Goal: Transaction & Acquisition: Download file/media

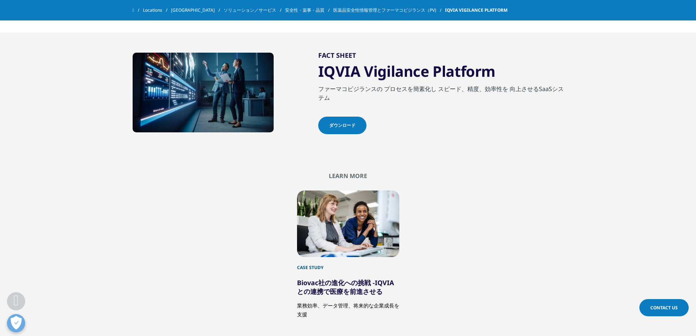
scroll to position [1461, 0]
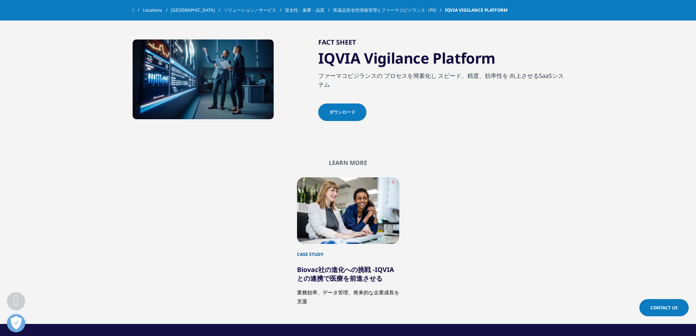
click at [332, 117] on link "ダウンロード" at bounding box center [342, 112] width 48 height 18
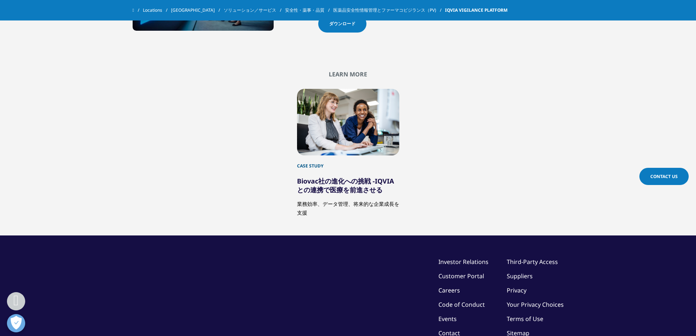
scroll to position [1608, 0]
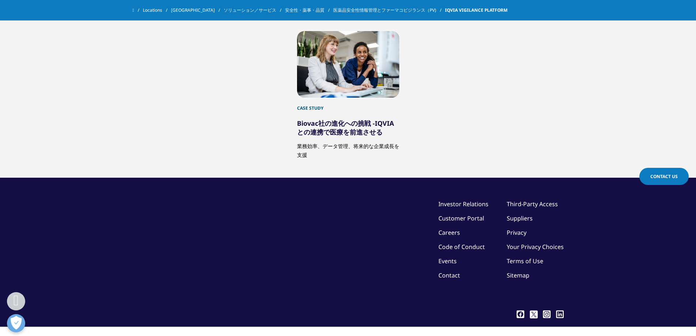
click at [347, 91] on div at bounding box center [348, 64] width 102 height 66
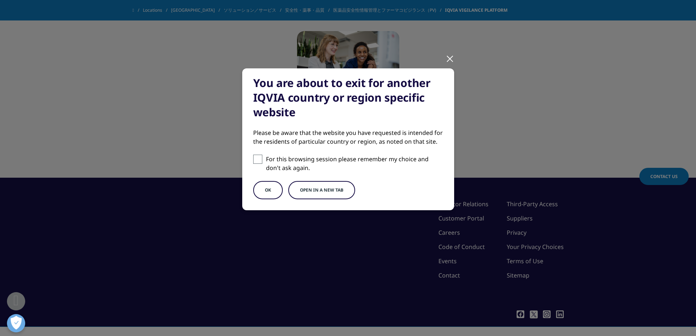
click at [450, 57] on div at bounding box center [450, 58] width 8 height 20
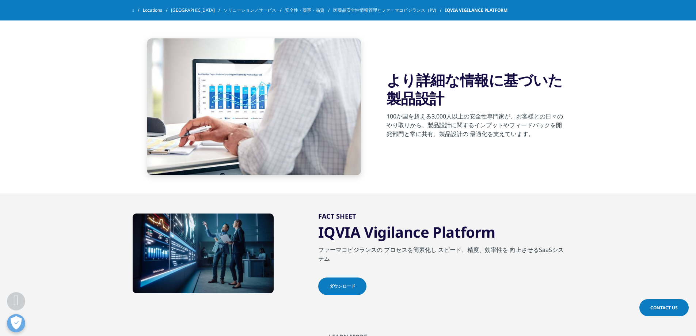
scroll to position [1206, 0]
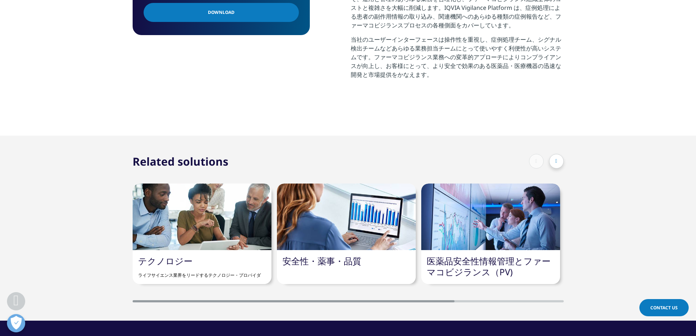
scroll to position [256, 0]
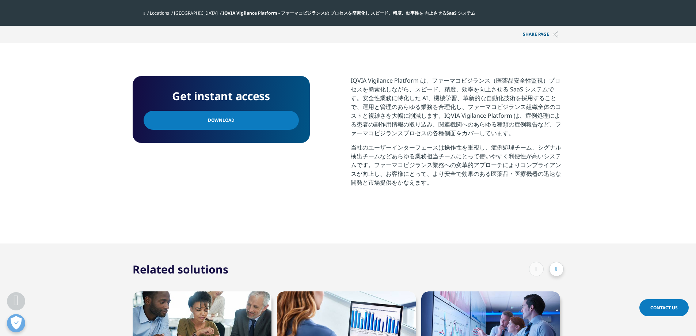
click at [229, 126] on link "Download" at bounding box center [221, 120] width 155 height 19
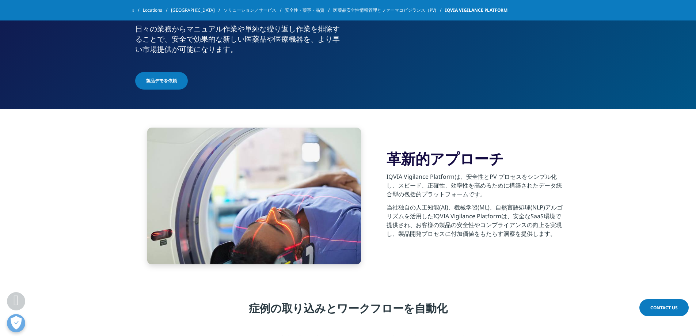
scroll to position [94, 0]
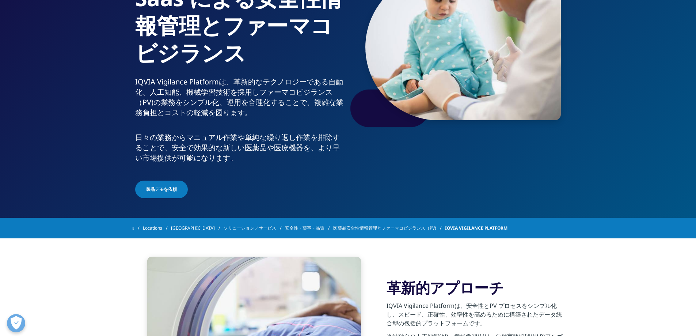
click at [179, 228] on link "[GEOGRAPHIC_DATA]" at bounding box center [197, 227] width 53 height 13
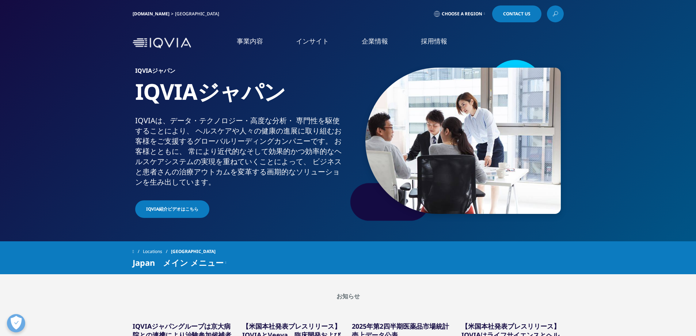
click at [142, 14] on link "IQVIA.COM" at bounding box center [151, 14] width 37 height 6
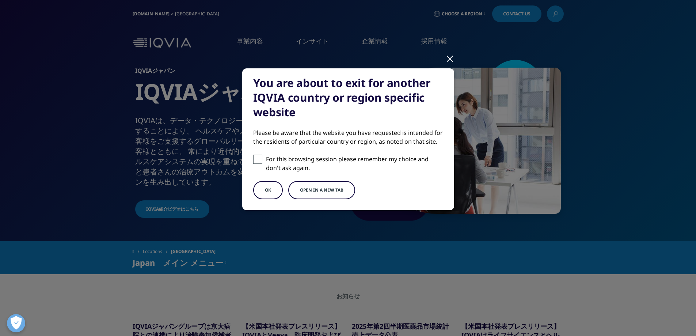
click at [272, 185] on button "OK" at bounding box center [268, 190] width 30 height 18
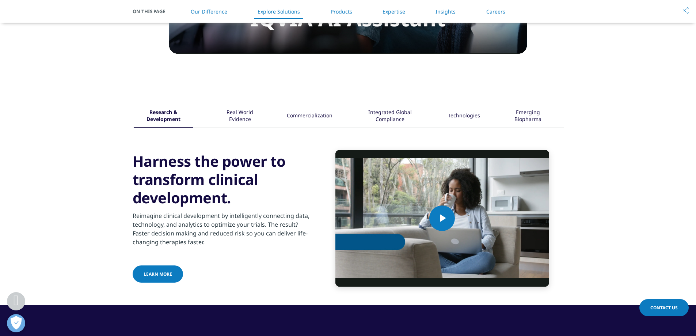
scroll to position [913, 0]
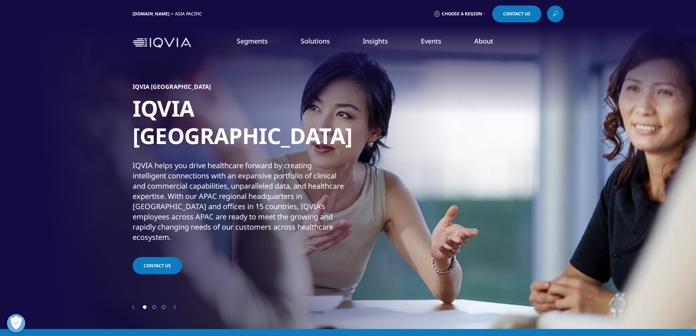
click at [556, 14] on icon at bounding box center [555, 13] width 6 height 9
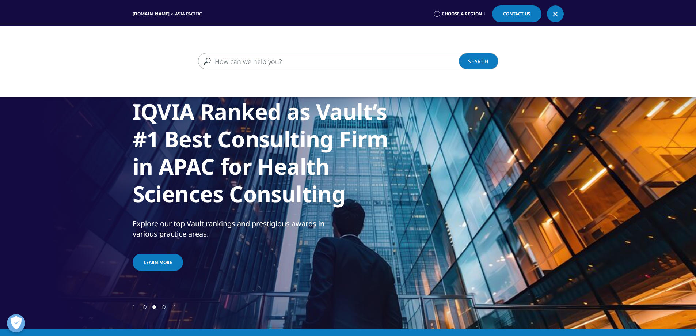
click at [259, 65] on input "Search" at bounding box center [337, 61] width 279 height 16
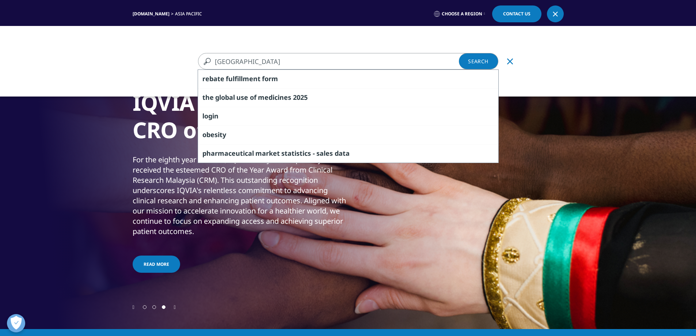
type input "thailand"
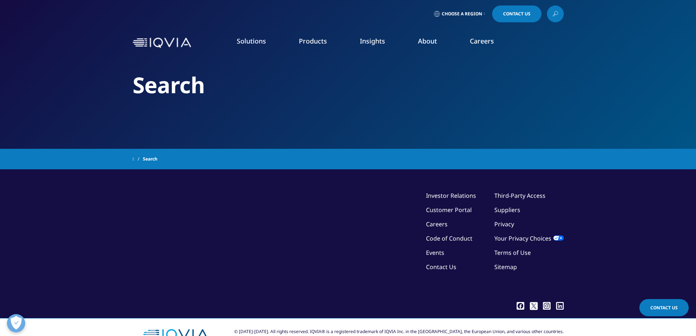
type input "[GEOGRAPHIC_DATA]"
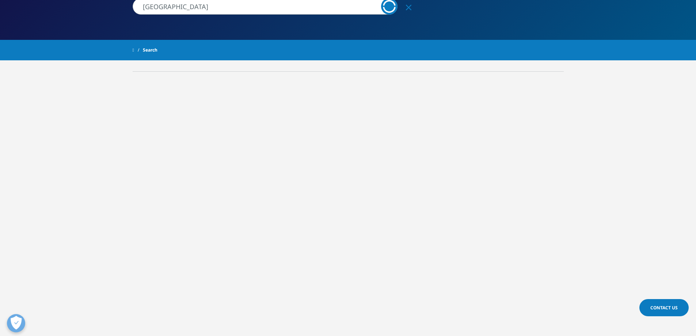
scroll to position [110, 0]
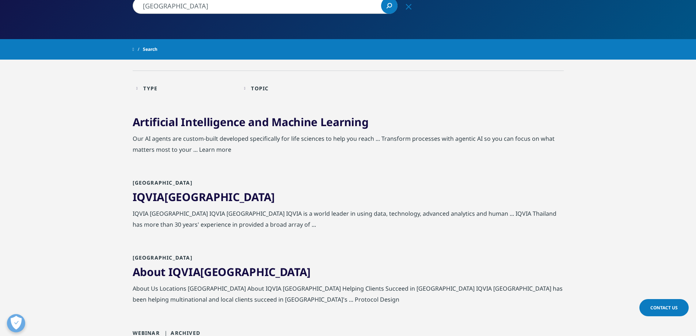
click at [204, 195] on span "[GEOGRAPHIC_DATA]" at bounding box center [219, 196] width 110 height 15
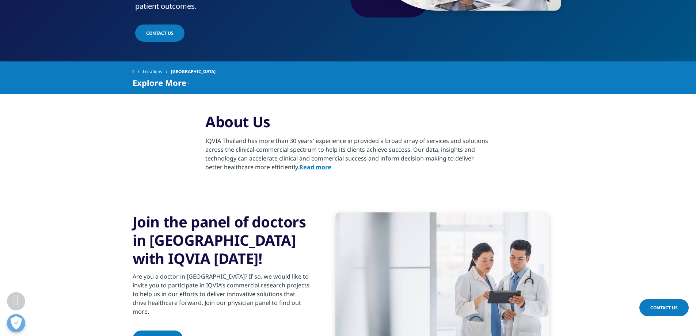
scroll to position [204, 0]
click at [301, 163] on strong "Read more" at bounding box center [315, 167] width 32 height 8
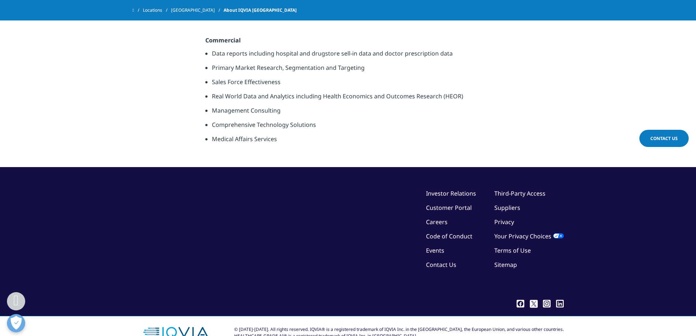
scroll to position [380, 0]
